Goal: Task Accomplishment & Management: Use online tool/utility

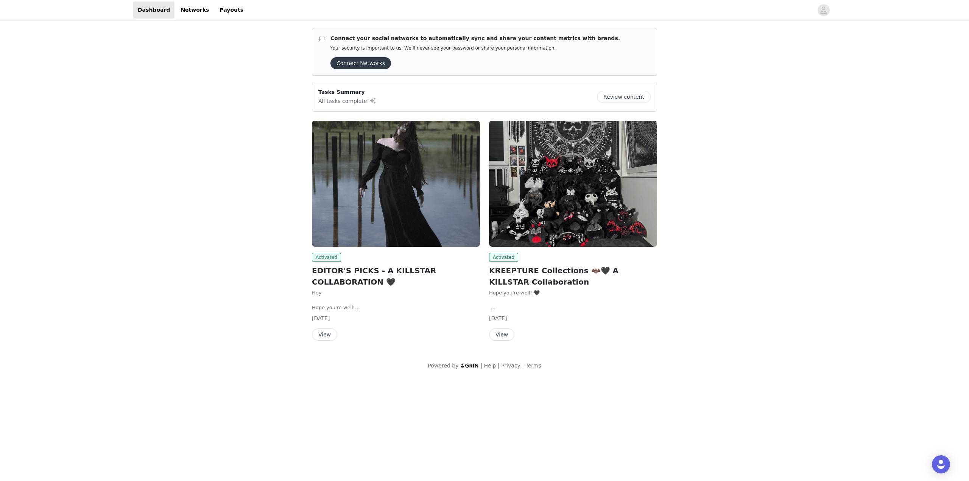
click at [322, 334] on button "View" at bounding box center [324, 335] width 25 height 12
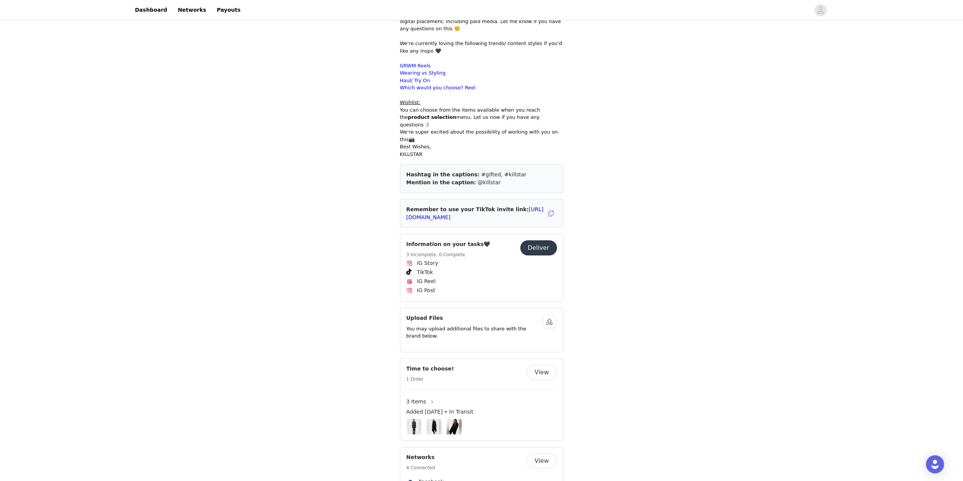
scroll to position [454, 0]
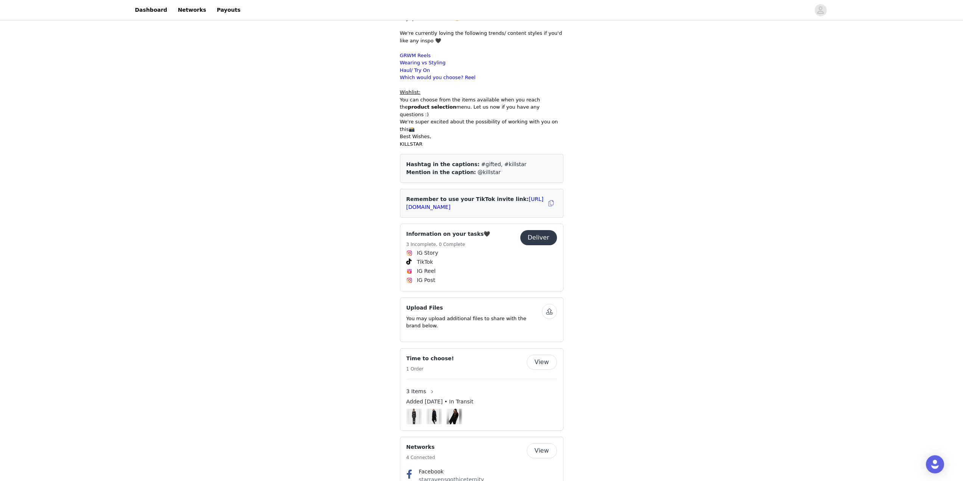
click at [546, 304] on button "button" at bounding box center [549, 311] width 15 height 15
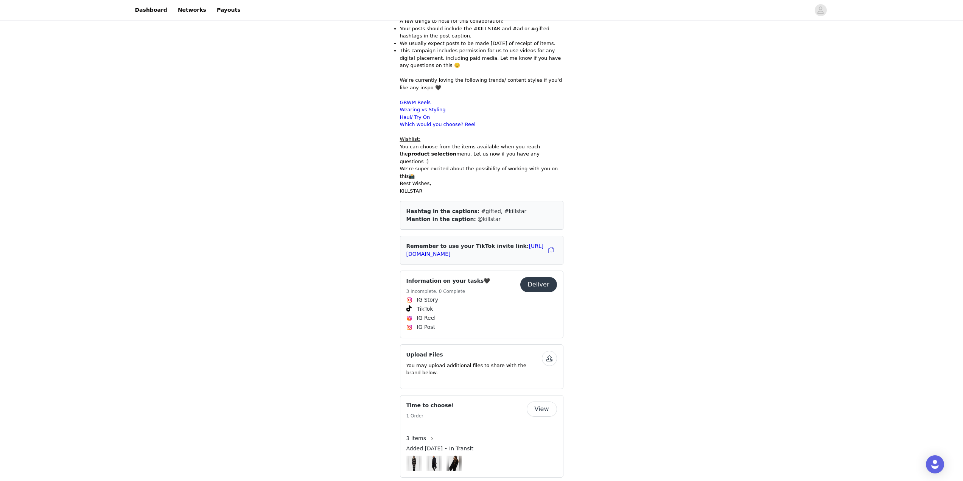
scroll to position [428, 0]
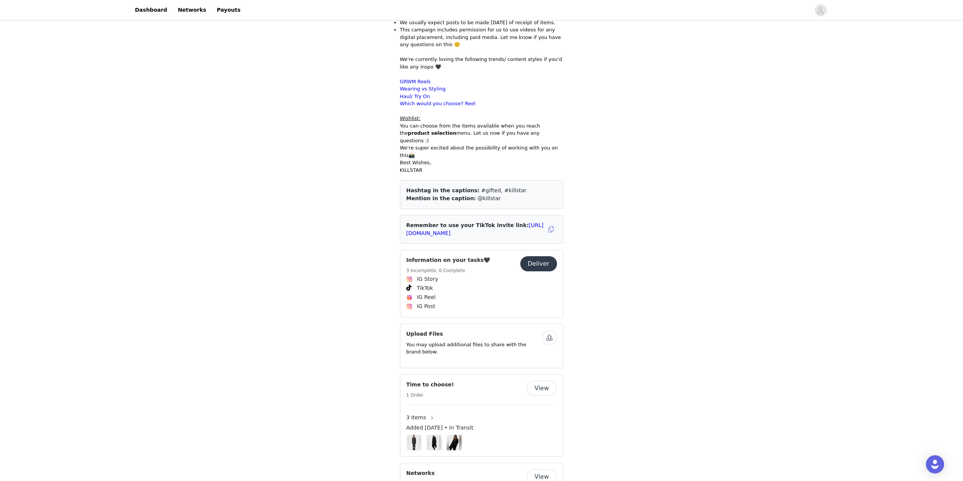
click at [552, 330] on button "button" at bounding box center [549, 337] width 15 height 15
click at [545, 256] on button "Deliver" at bounding box center [538, 263] width 37 height 15
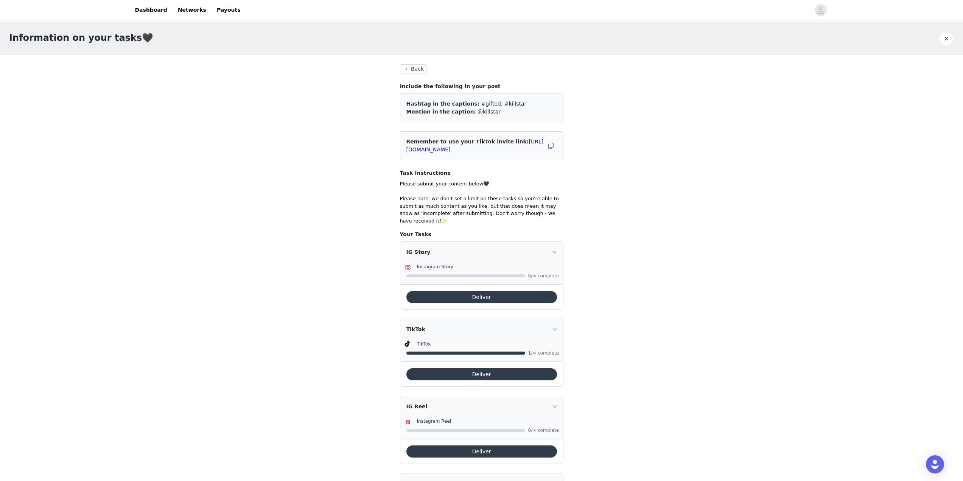
click at [494, 291] on button "Deliver" at bounding box center [482, 297] width 151 height 12
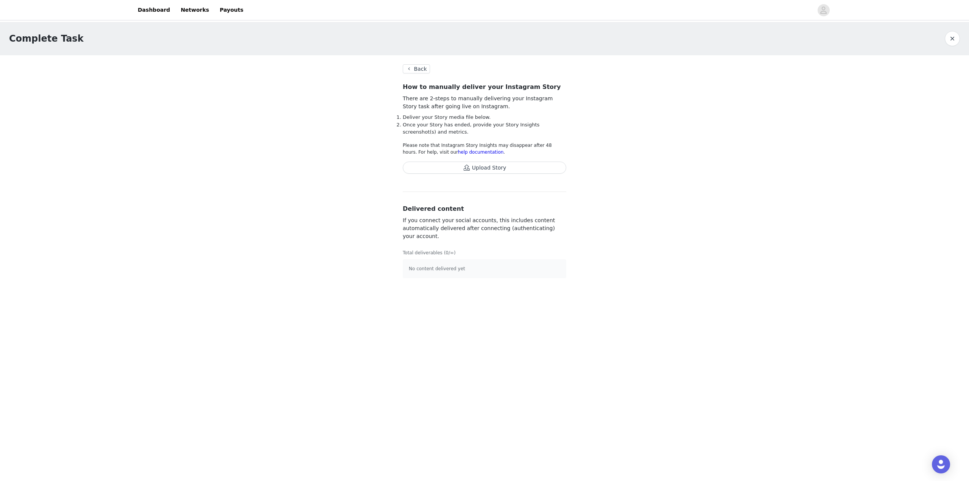
click at [417, 71] on button "Back" at bounding box center [416, 68] width 27 height 9
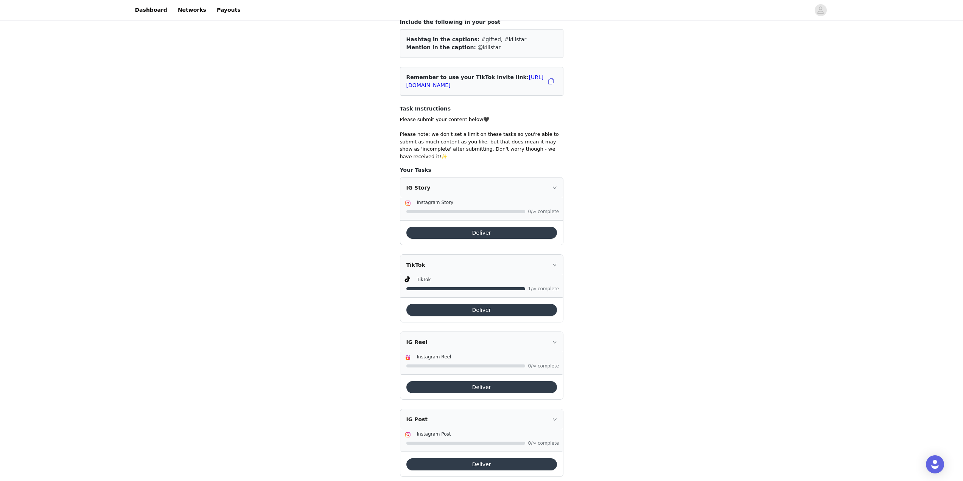
scroll to position [71, 0]
